Goal: Transaction & Acquisition: Purchase product/service

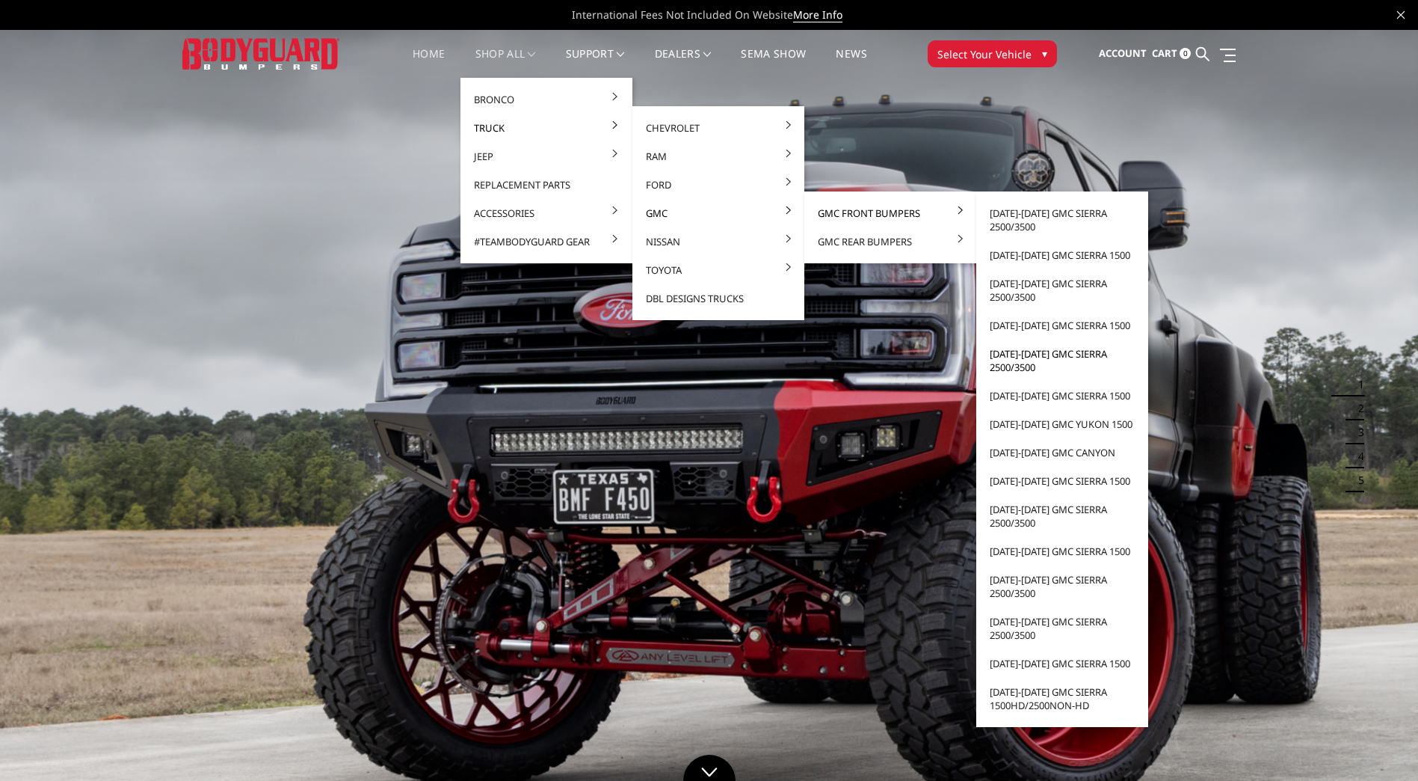
click at [1048, 354] on link "[DATE]-[DATE] GMC Sierra 2500/3500" at bounding box center [1063, 360] width 160 height 42
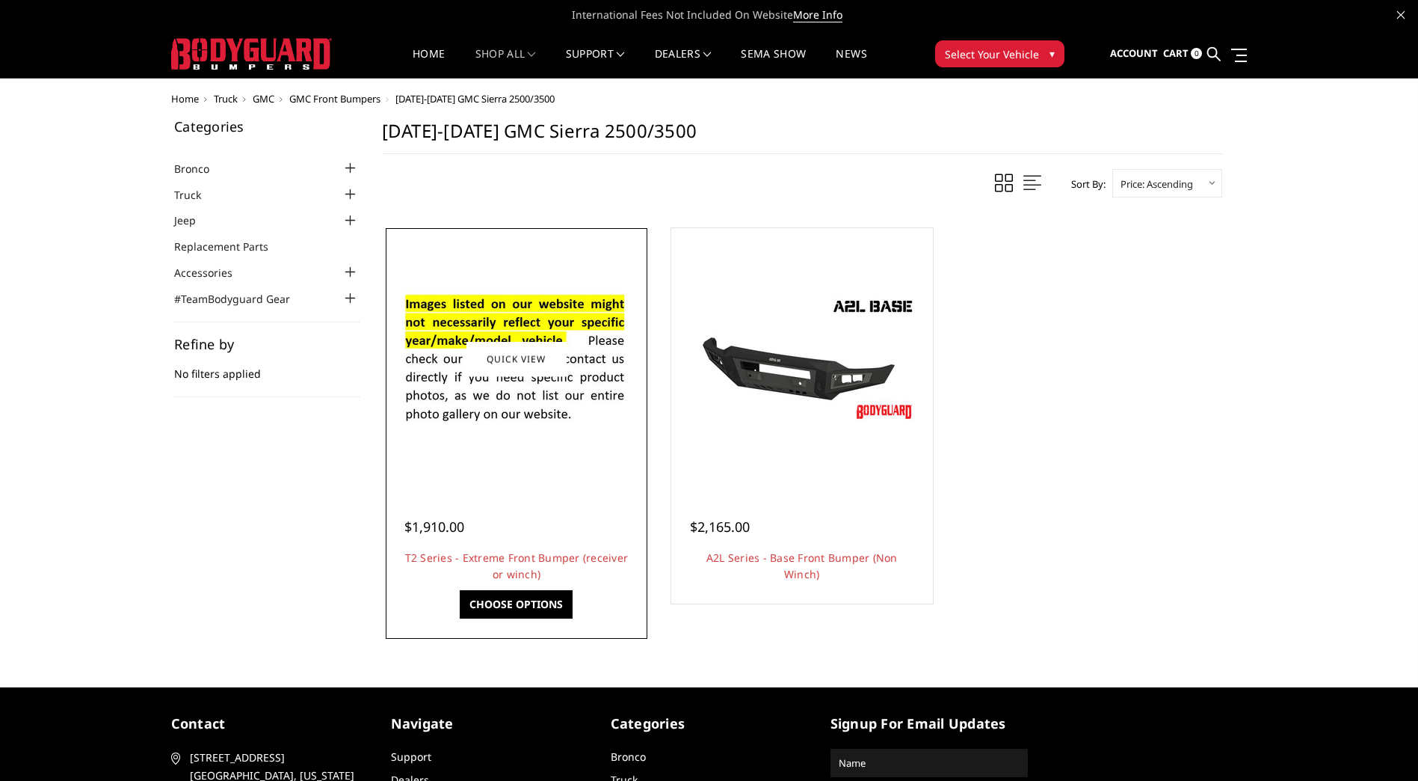
click at [506, 405] on img at bounding box center [516, 358] width 239 height 163
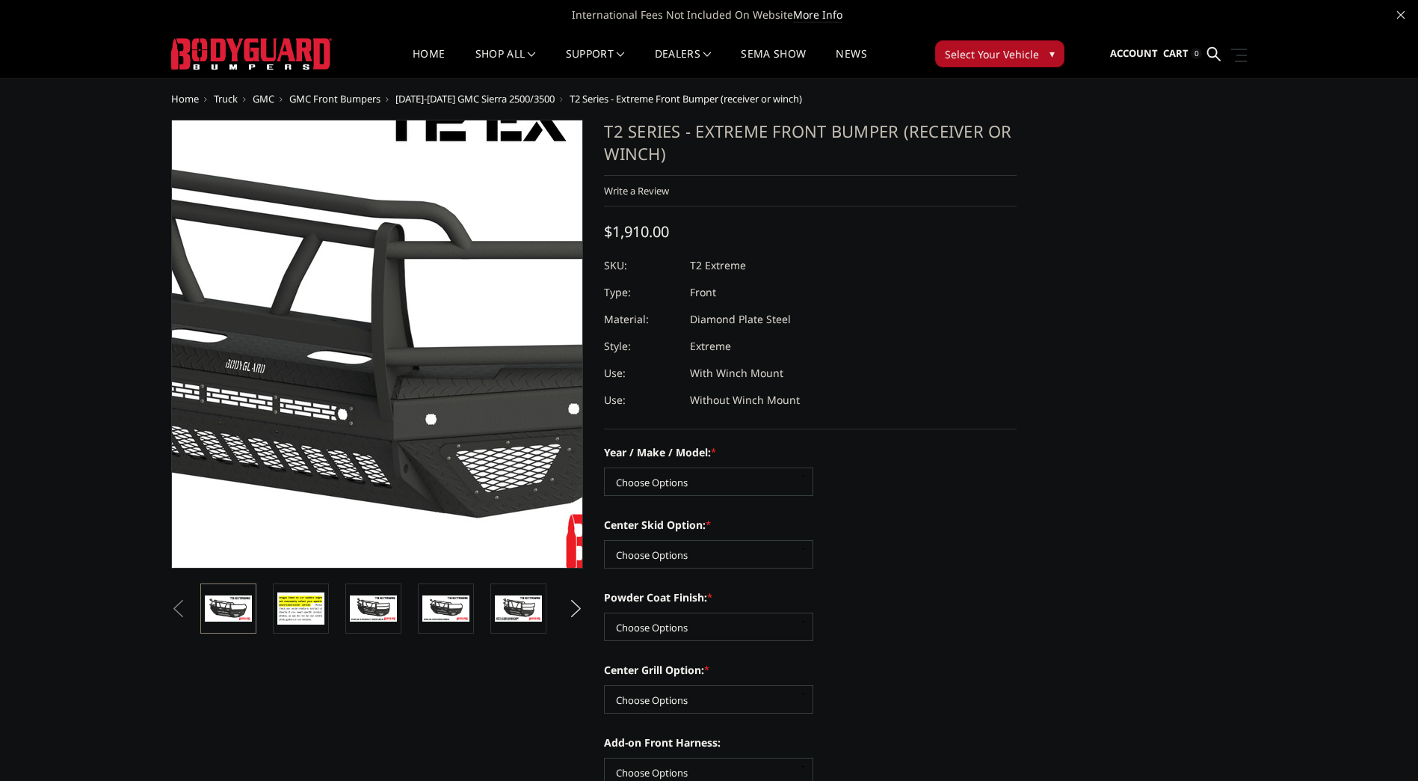
click at [400, 413] on img at bounding box center [347, 330] width 957 height 538
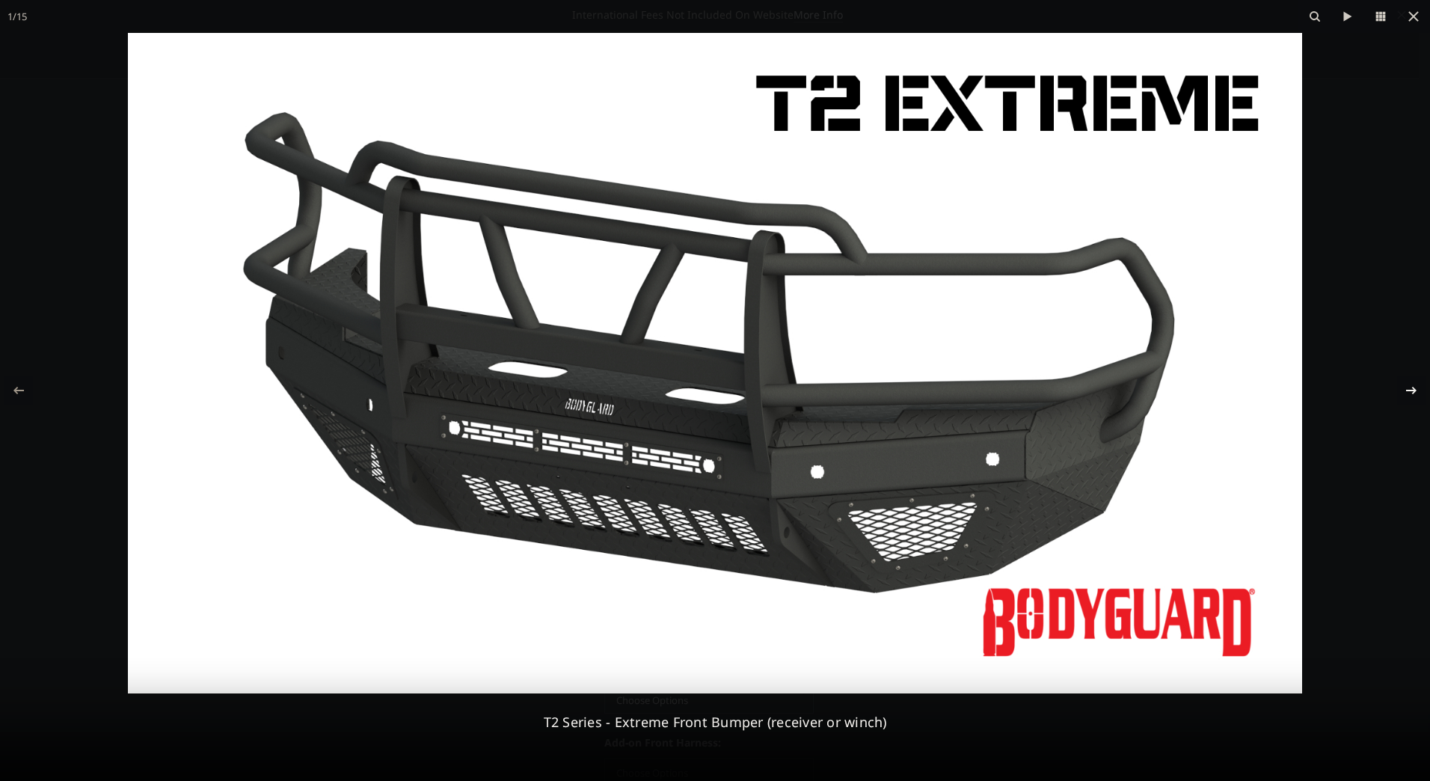
click at [1411, 388] on icon at bounding box center [1411, 390] width 18 height 18
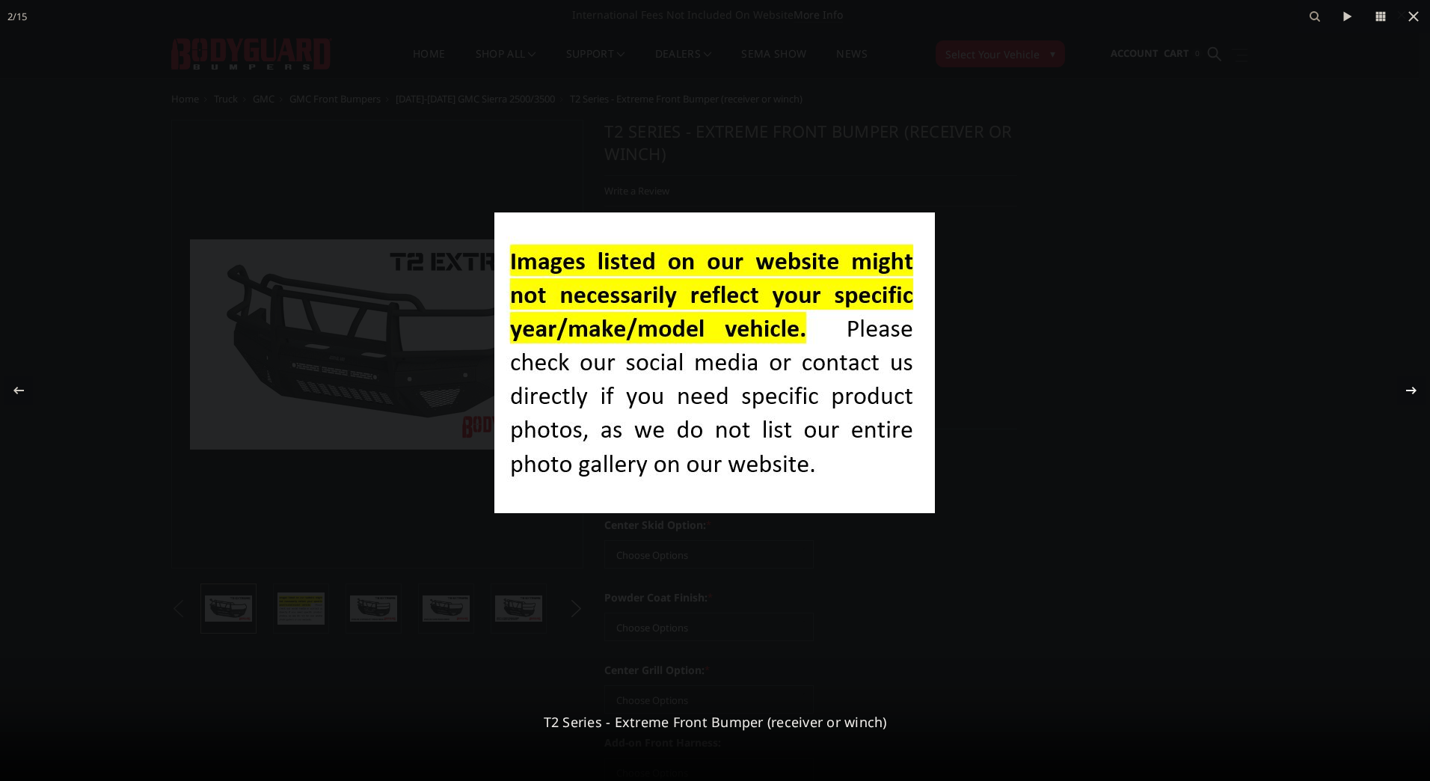
click at [1411, 388] on icon at bounding box center [1411, 390] width 18 height 18
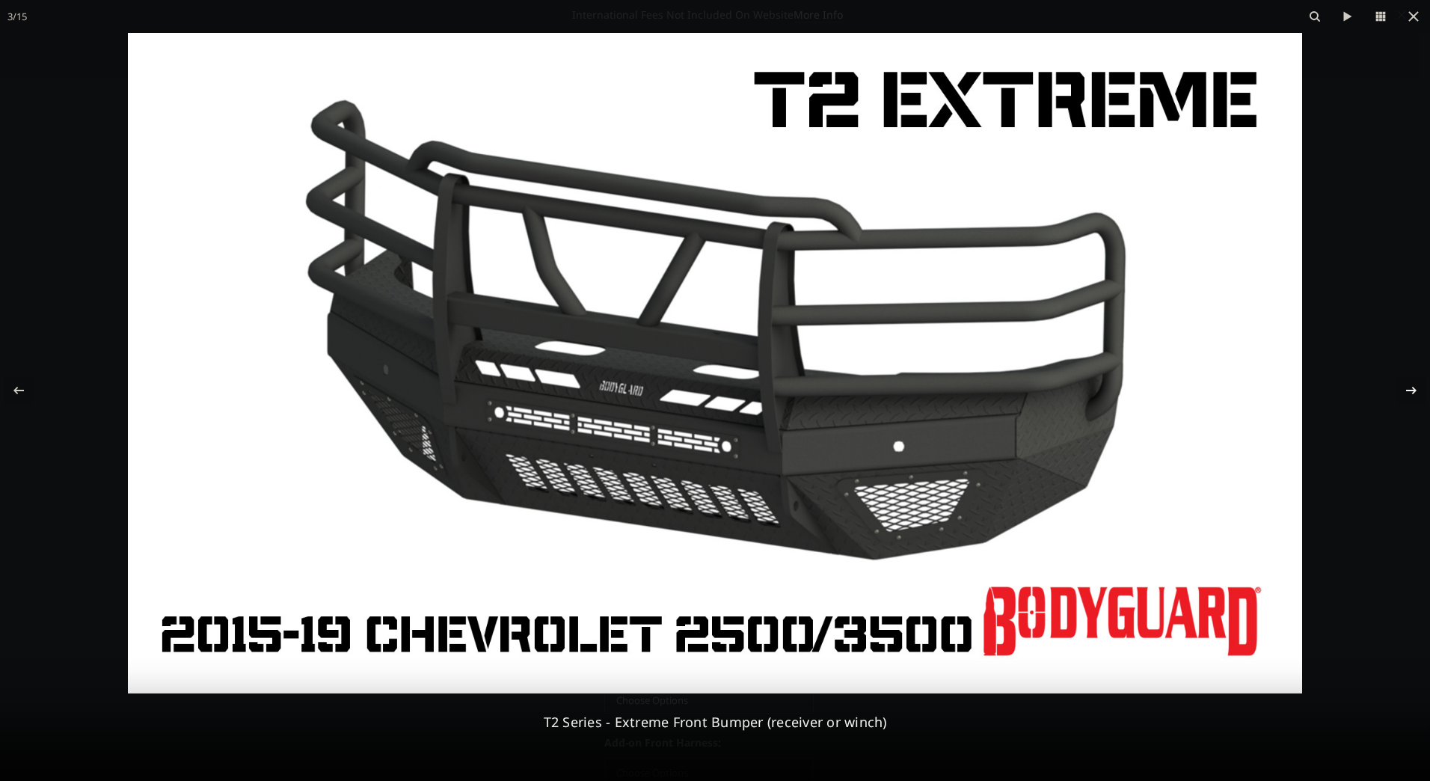
click at [1411, 388] on icon at bounding box center [1411, 390] width 18 height 18
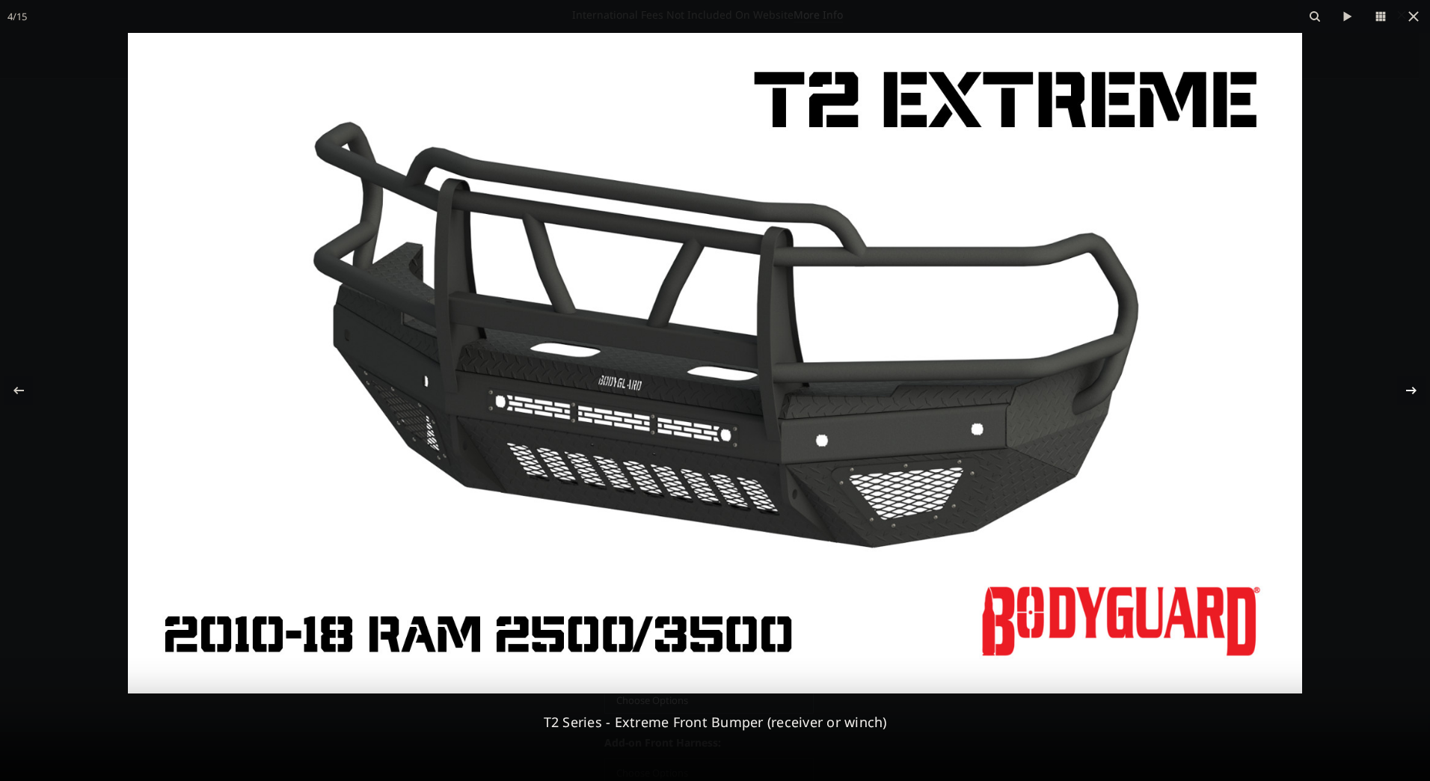
click at [1411, 388] on icon at bounding box center [1411, 390] width 18 height 18
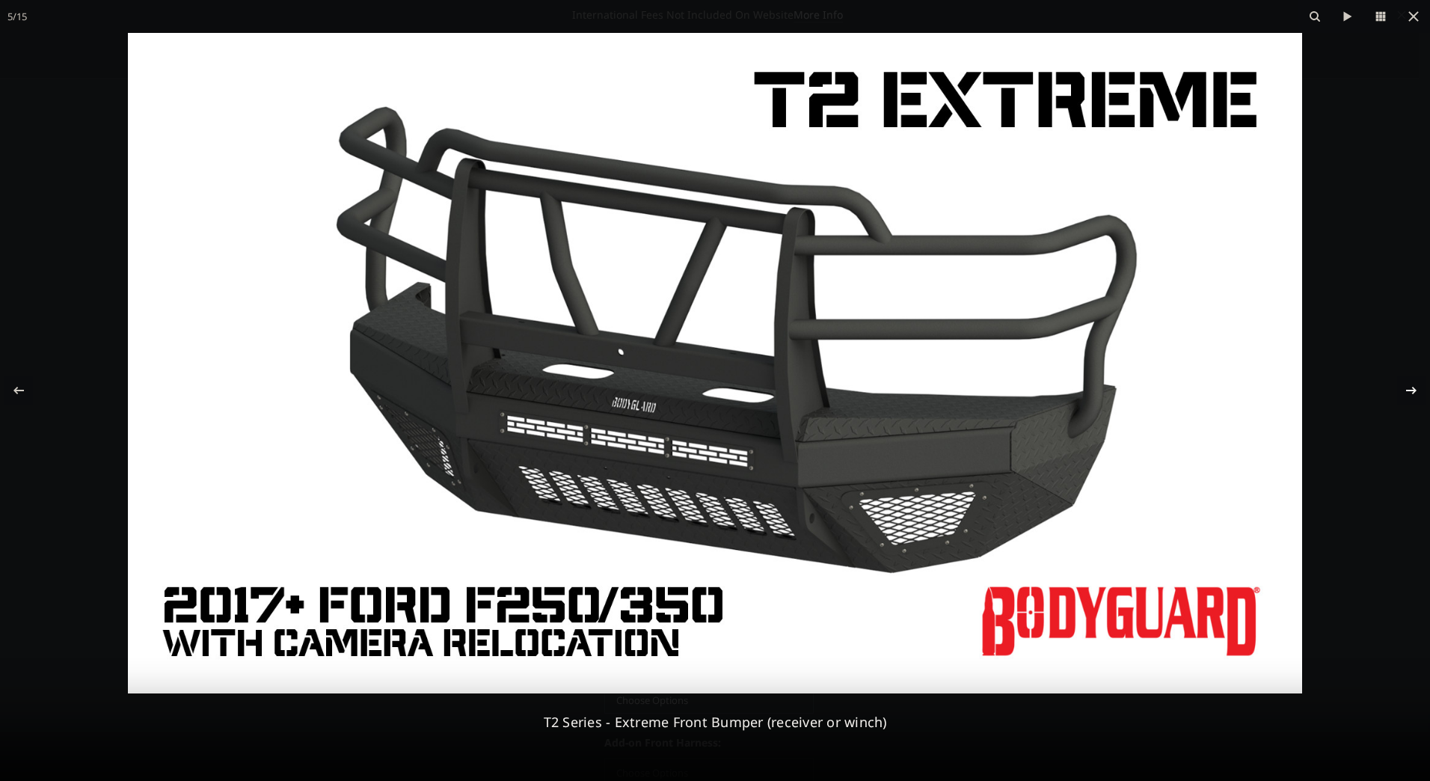
click at [1411, 388] on icon at bounding box center [1411, 390] width 18 height 18
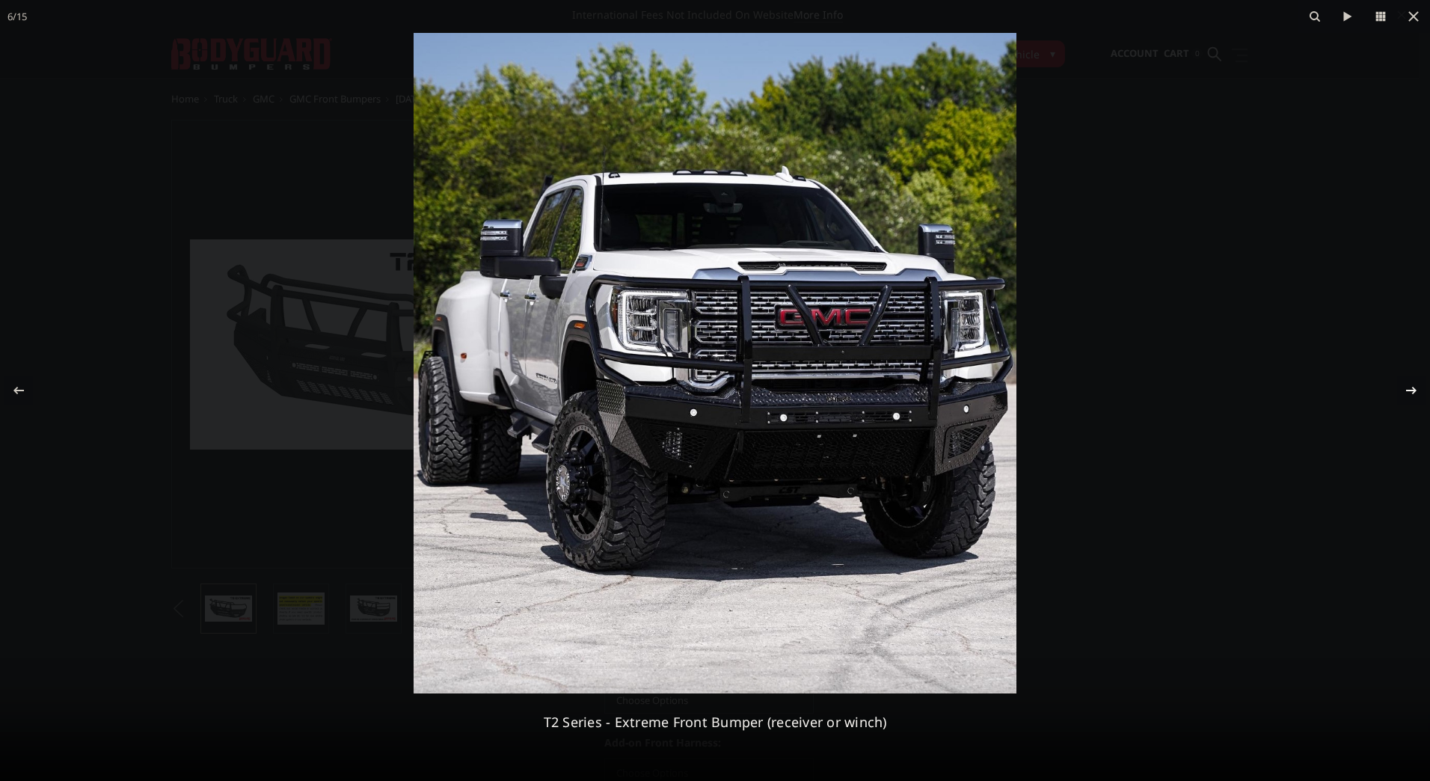
click at [1411, 388] on div "6 / 15 T2 Series - Extreme Front Bumper (receiver or winch)" at bounding box center [715, 390] width 1430 height 781
click at [1416, 19] on icon at bounding box center [1413, 16] width 10 height 10
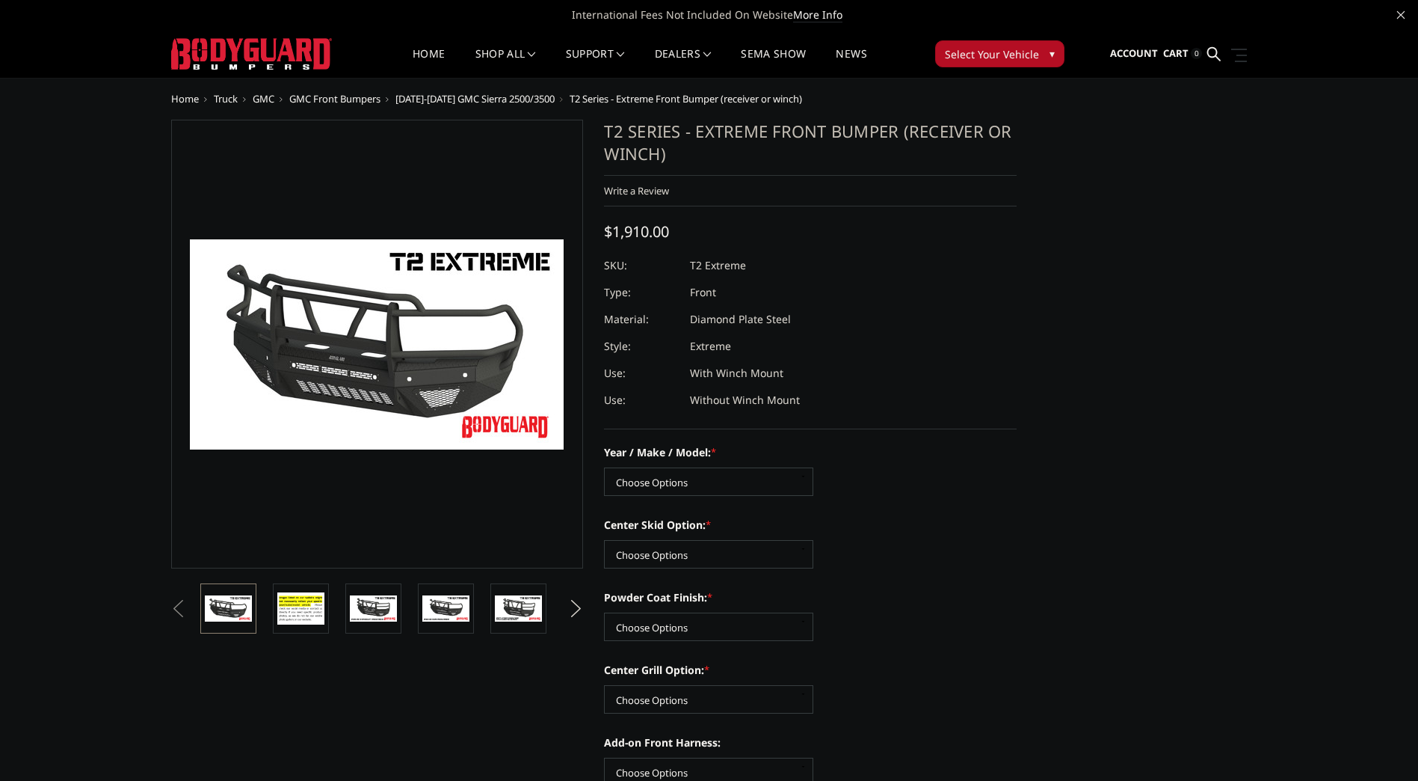
scroll to position [0, 215]
click at [532, 616] on img at bounding box center [521, 614] width 47 height 52
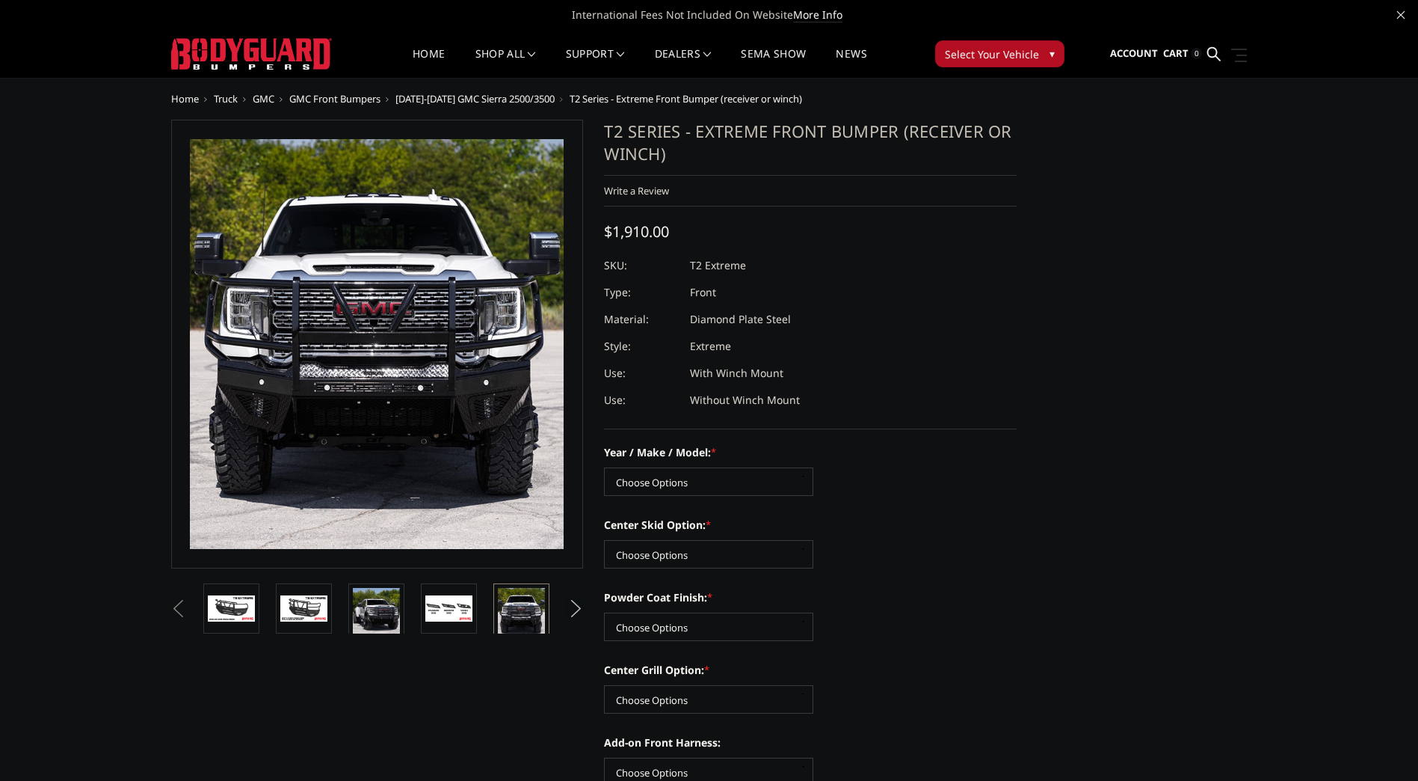
click at [572, 611] on button "Next" at bounding box center [576, 608] width 22 height 22
click at [455, 611] on img at bounding box center [448, 607] width 47 height 31
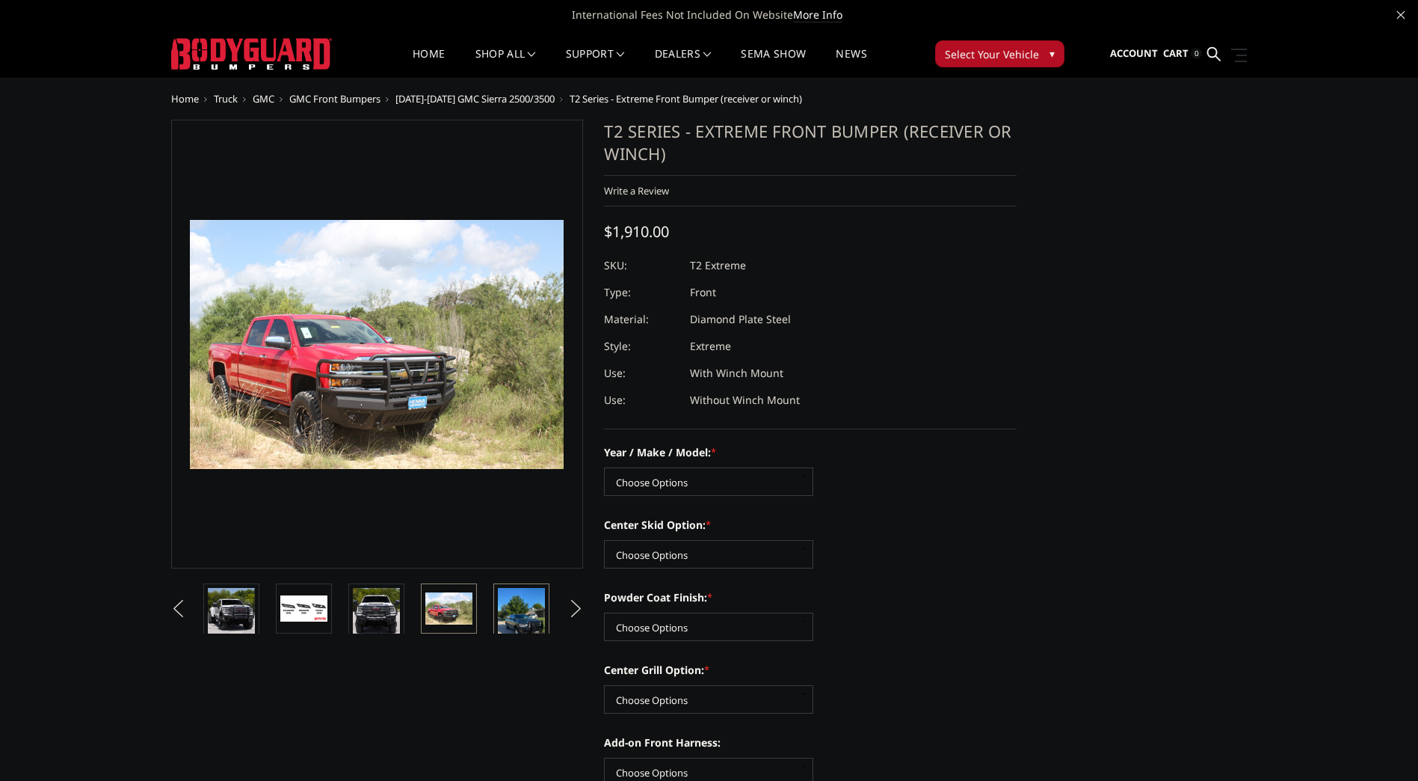
click at [520, 606] on img at bounding box center [521, 620] width 47 height 64
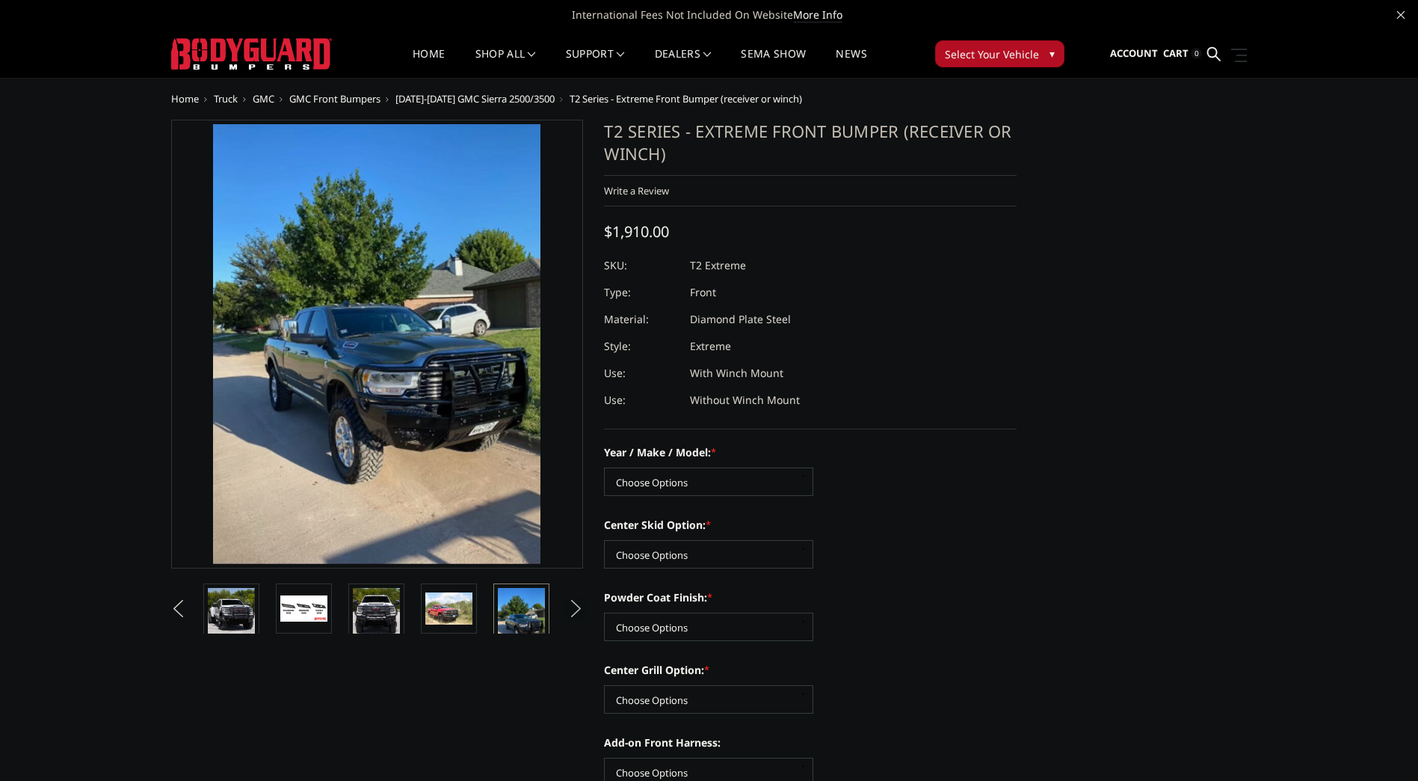
click at [576, 608] on button "Next" at bounding box center [576, 608] width 22 height 22
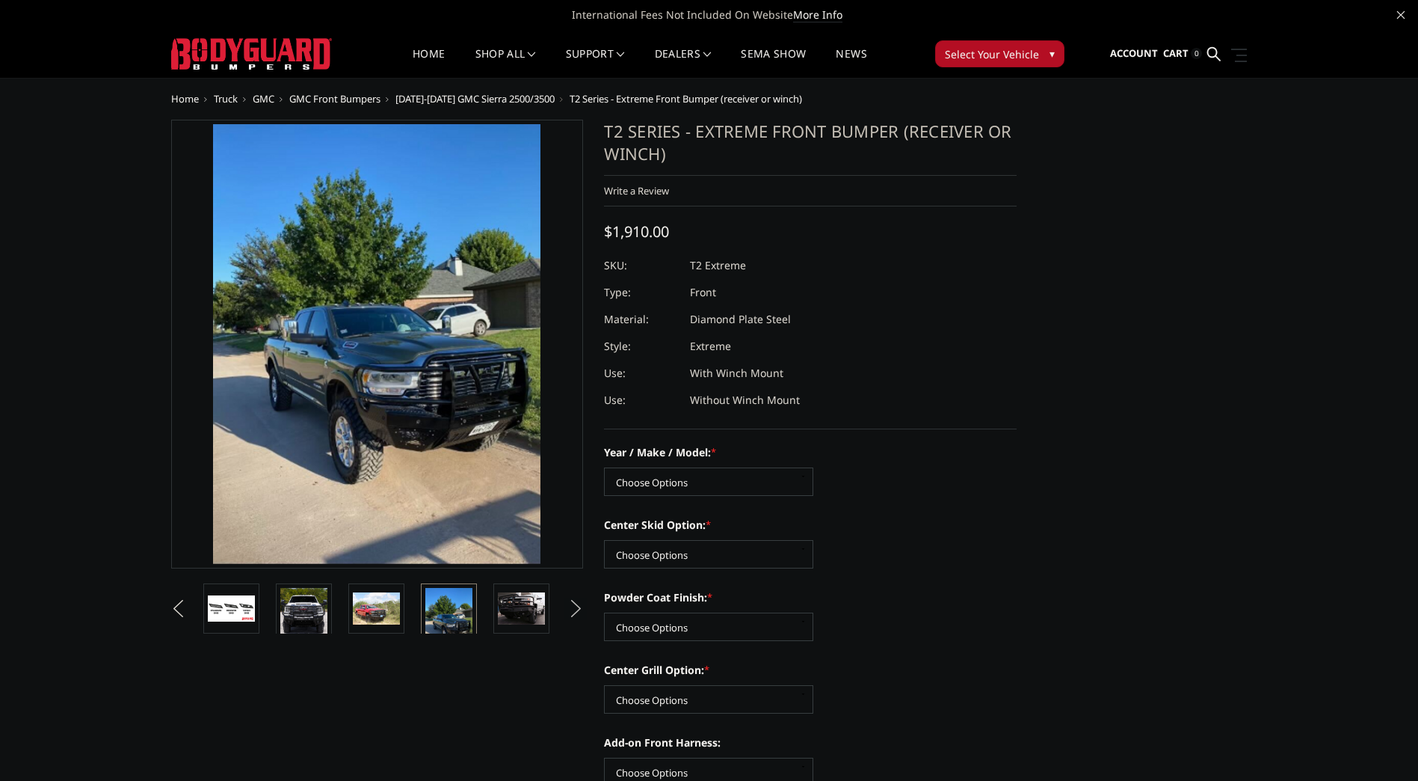
click at [576, 608] on button "Next" at bounding box center [576, 608] width 22 height 22
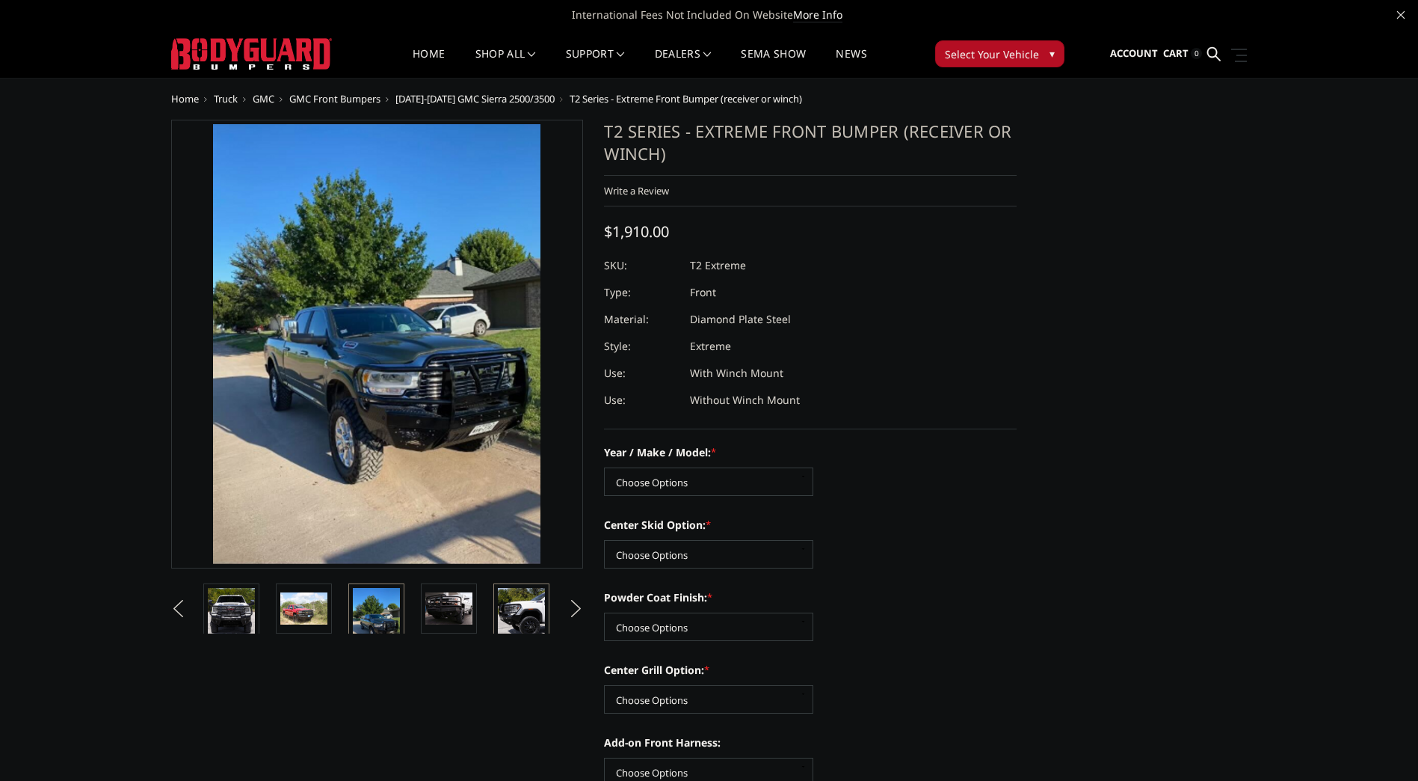
click at [527, 615] on img at bounding box center [521, 614] width 47 height 52
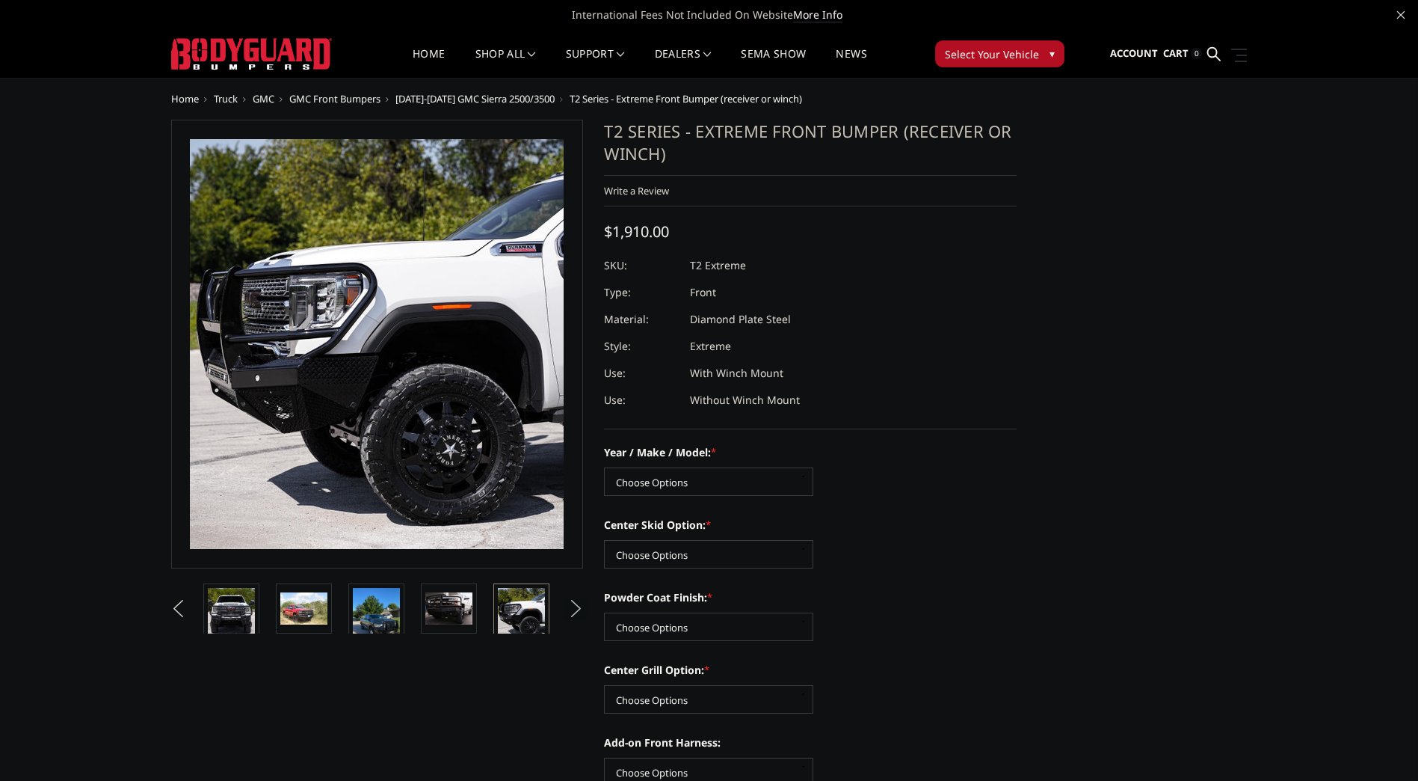
click at [579, 609] on button "Next" at bounding box center [576, 608] width 22 height 22
click at [535, 615] on img at bounding box center [521, 614] width 47 height 52
